Goal: Check status

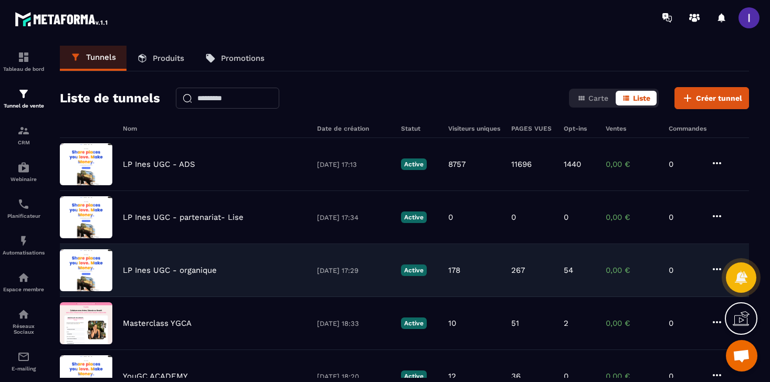
click at [160, 269] on p "LP Ines UGC - organique" at bounding box center [170, 270] width 94 height 9
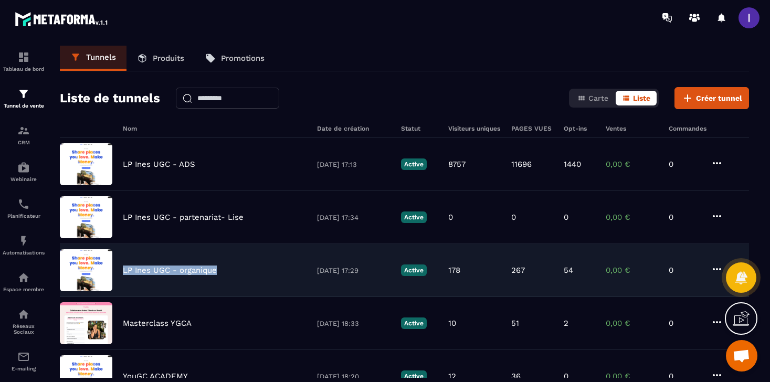
click at [160, 269] on p "LP Ines UGC - organique" at bounding box center [170, 270] width 94 height 9
click at [362, 273] on p "[DATE] 17:29" at bounding box center [354, 271] width 74 height 8
click at [270, 266] on div "LP Ines UGC - organique" at bounding box center [215, 270] width 184 height 9
click at [213, 267] on p "LP Ines UGC - organique" at bounding box center [170, 270] width 94 height 9
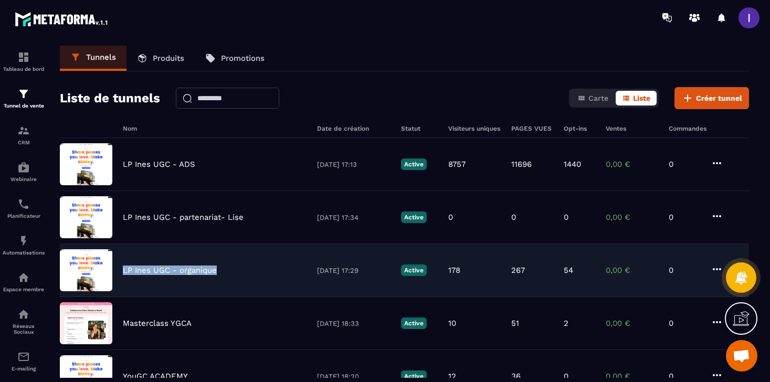
click at [213, 267] on p "LP Ines UGC - organique" at bounding box center [170, 270] width 94 height 9
